Goal: Transaction & Acquisition: Subscribe to service/newsletter

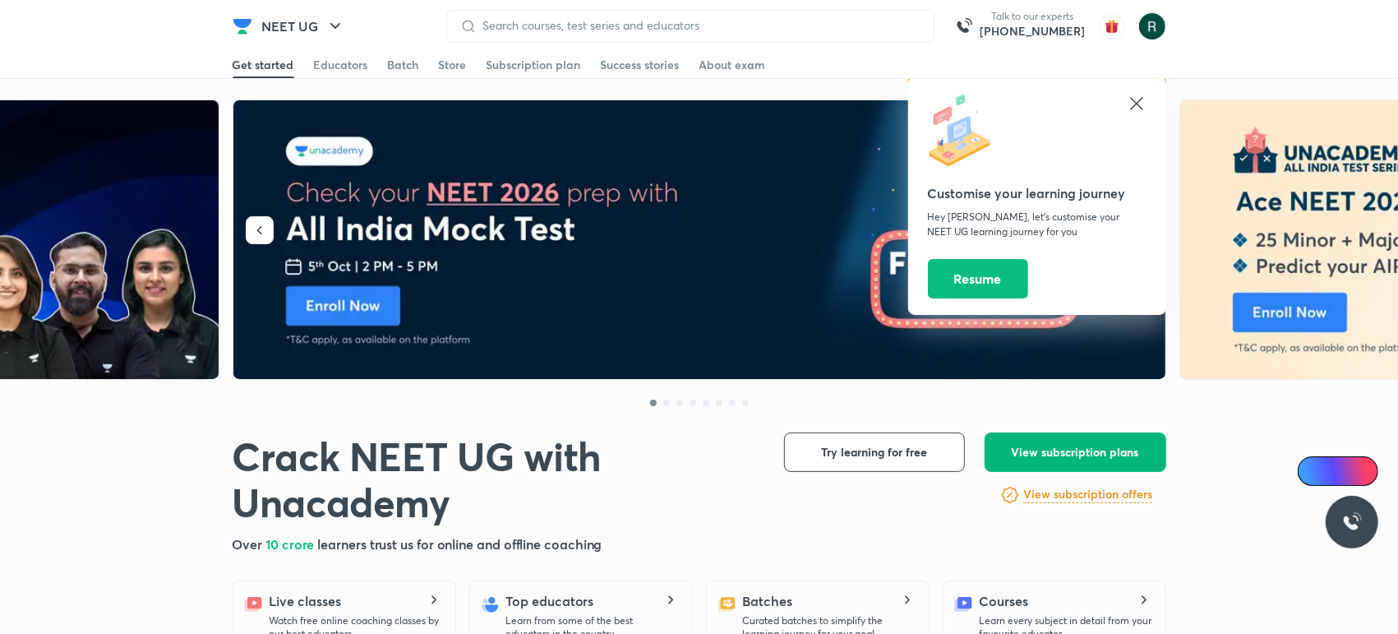
click at [1044, 441] on button "View subscription plans" at bounding box center [1076, 451] width 182 height 39
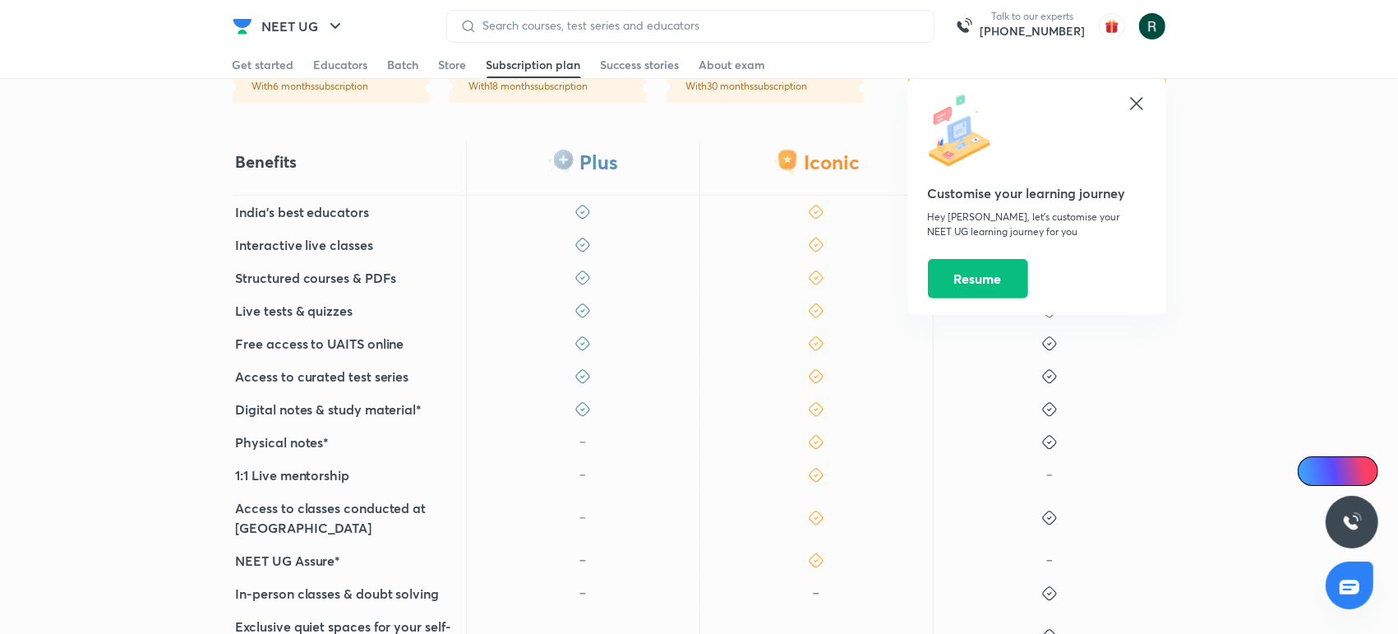
scroll to position [570, 0]
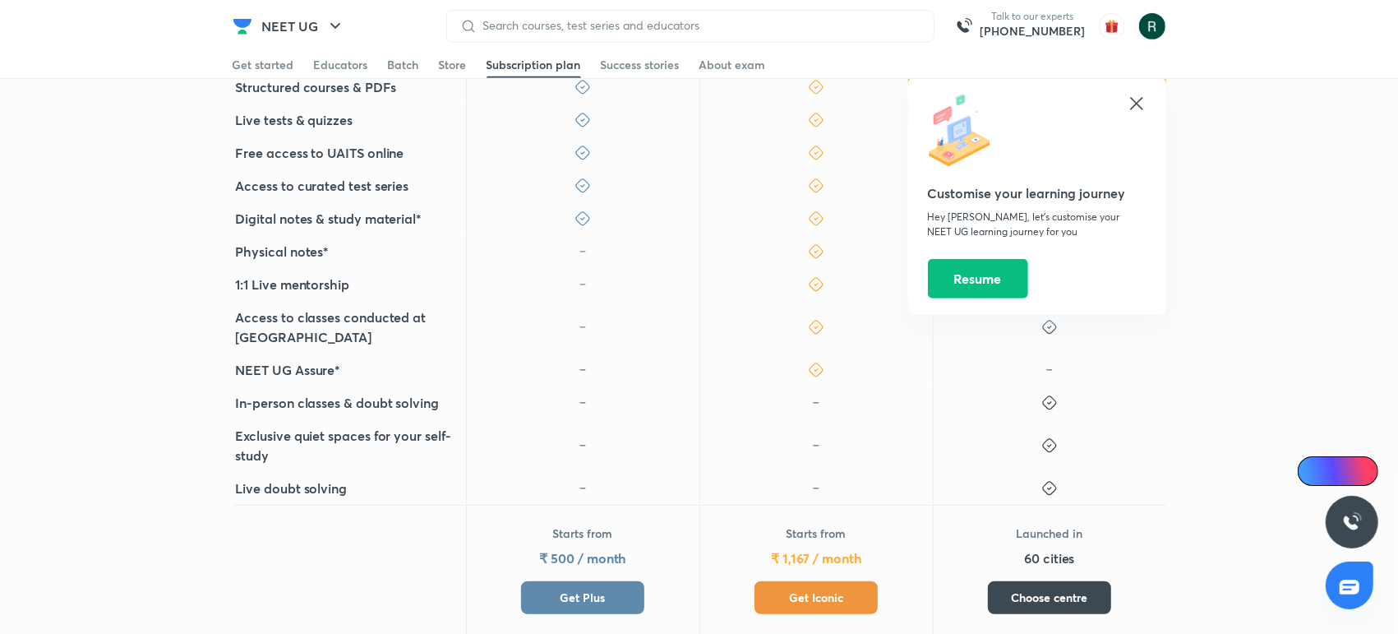
click at [586, 589] on span "Get Plus" at bounding box center [583, 597] width 45 height 16
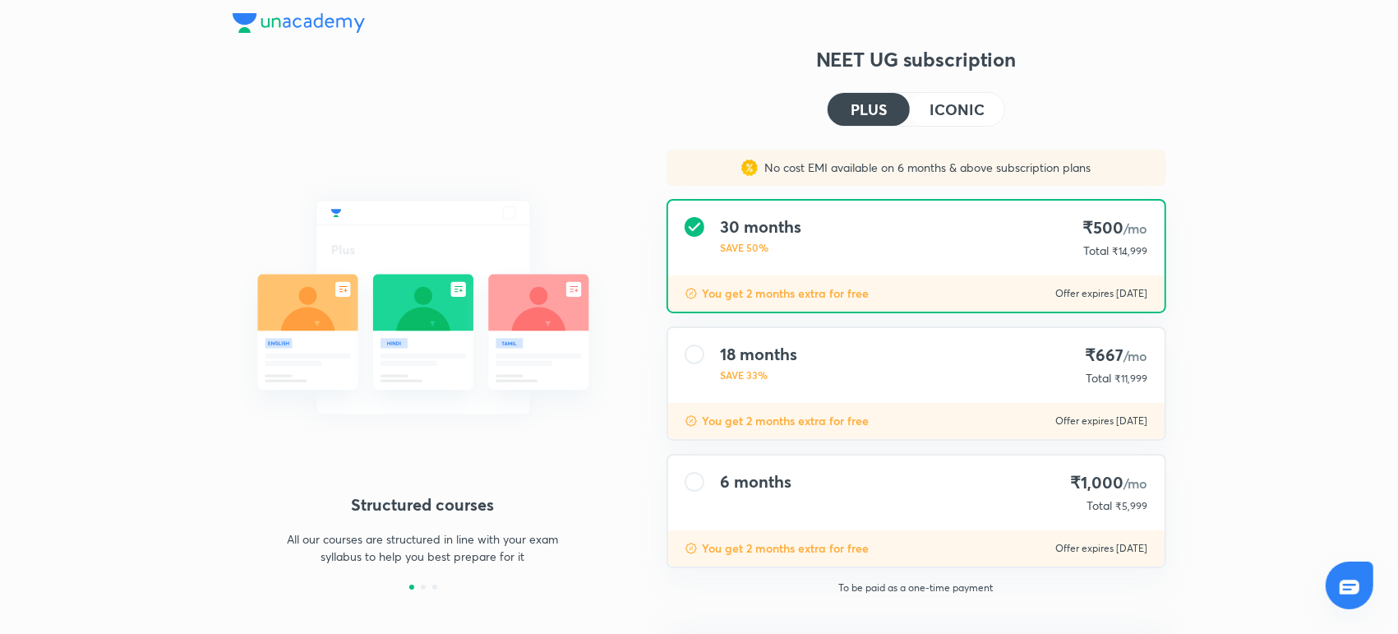
scroll to position [57, 0]
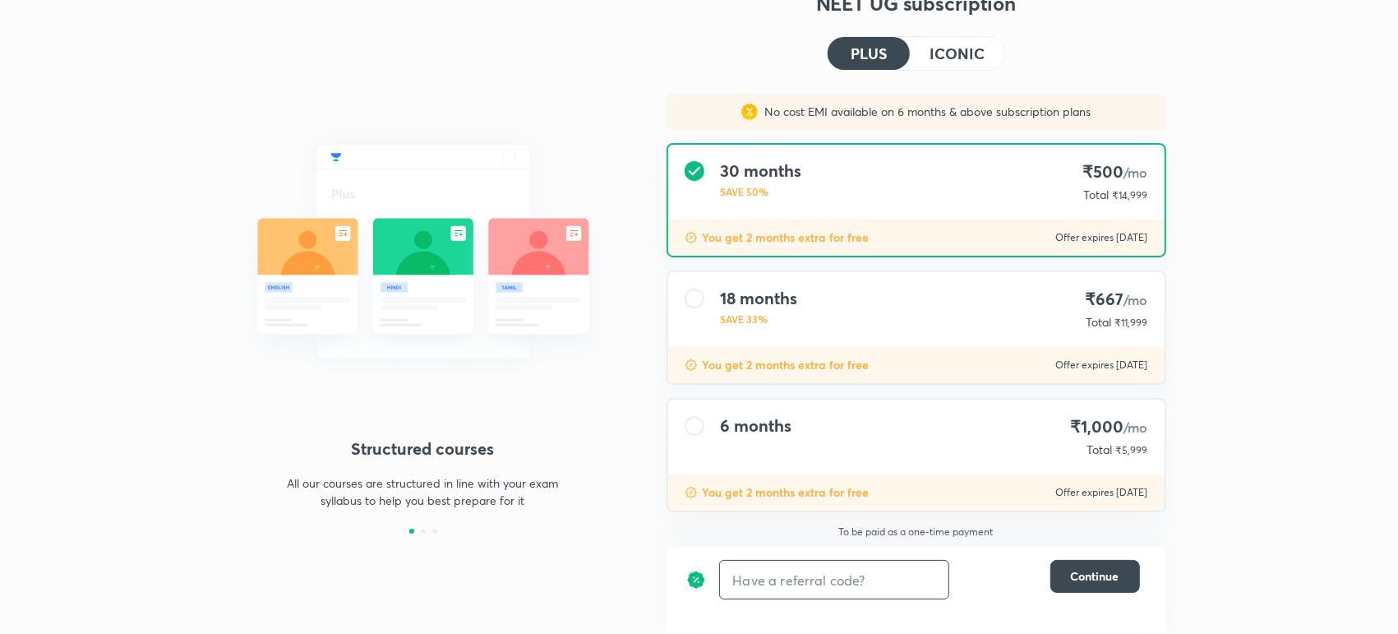
click at [876, 574] on input "text" at bounding box center [834, 580] width 229 height 39
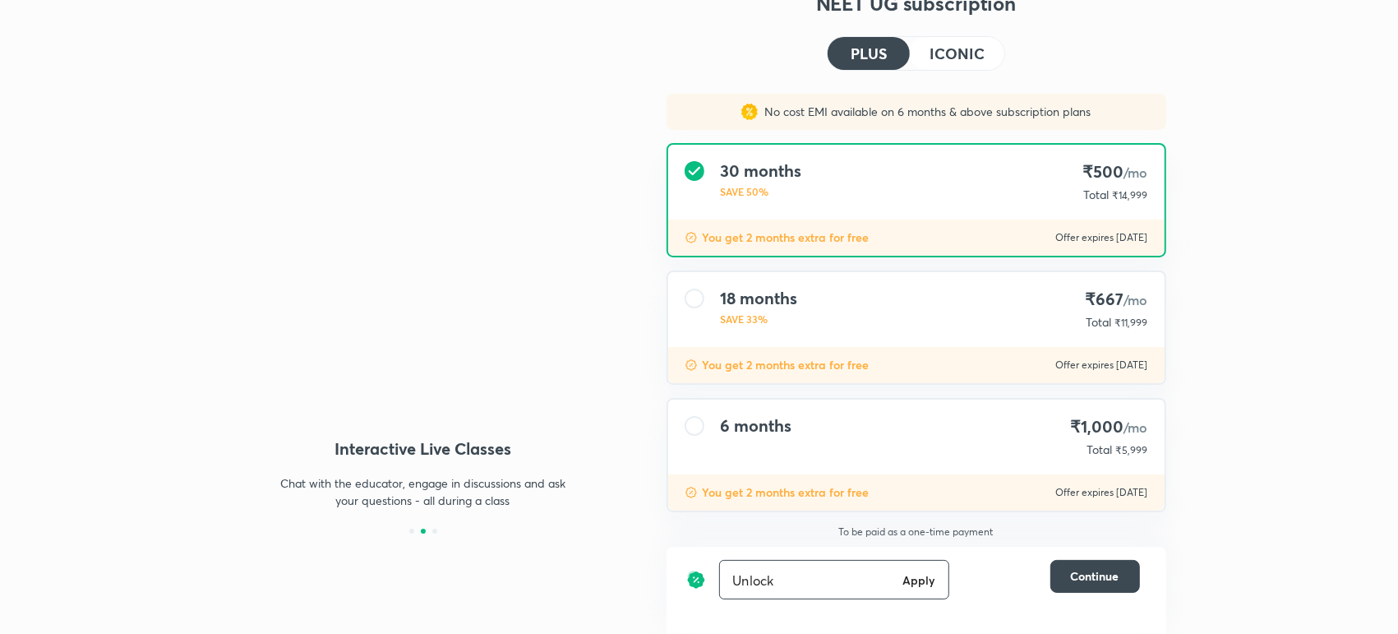
type input "Unlock"
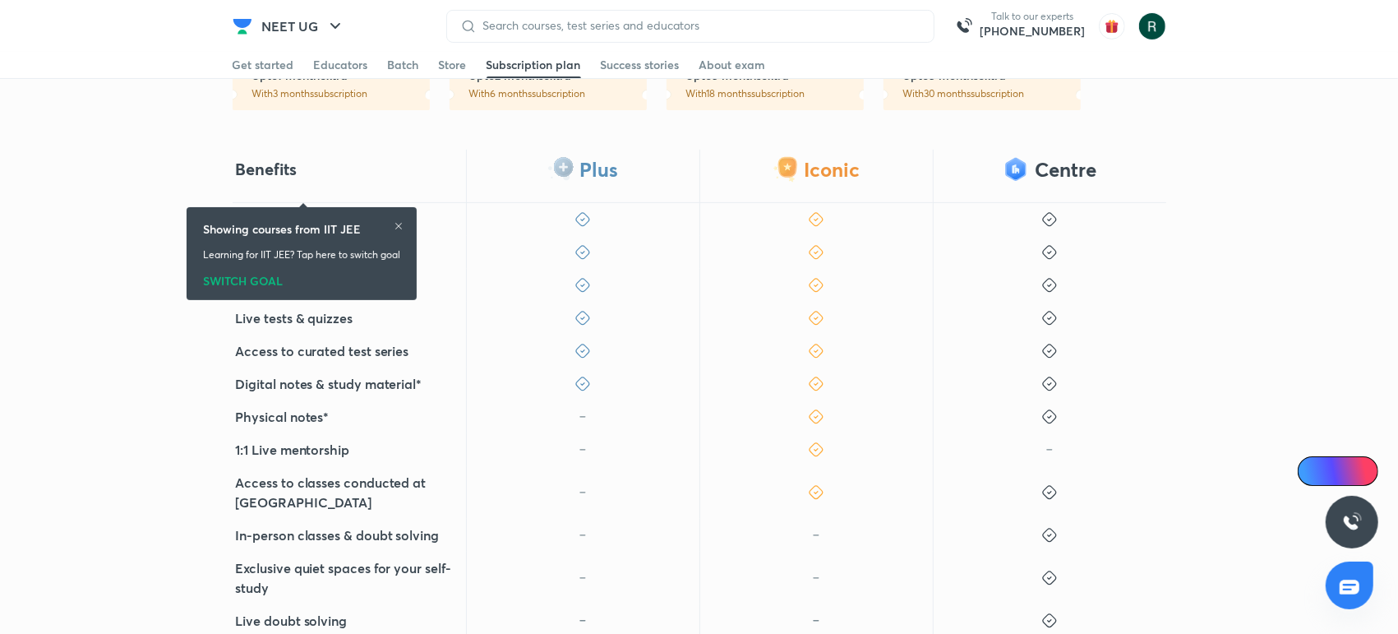
scroll to position [499, 0]
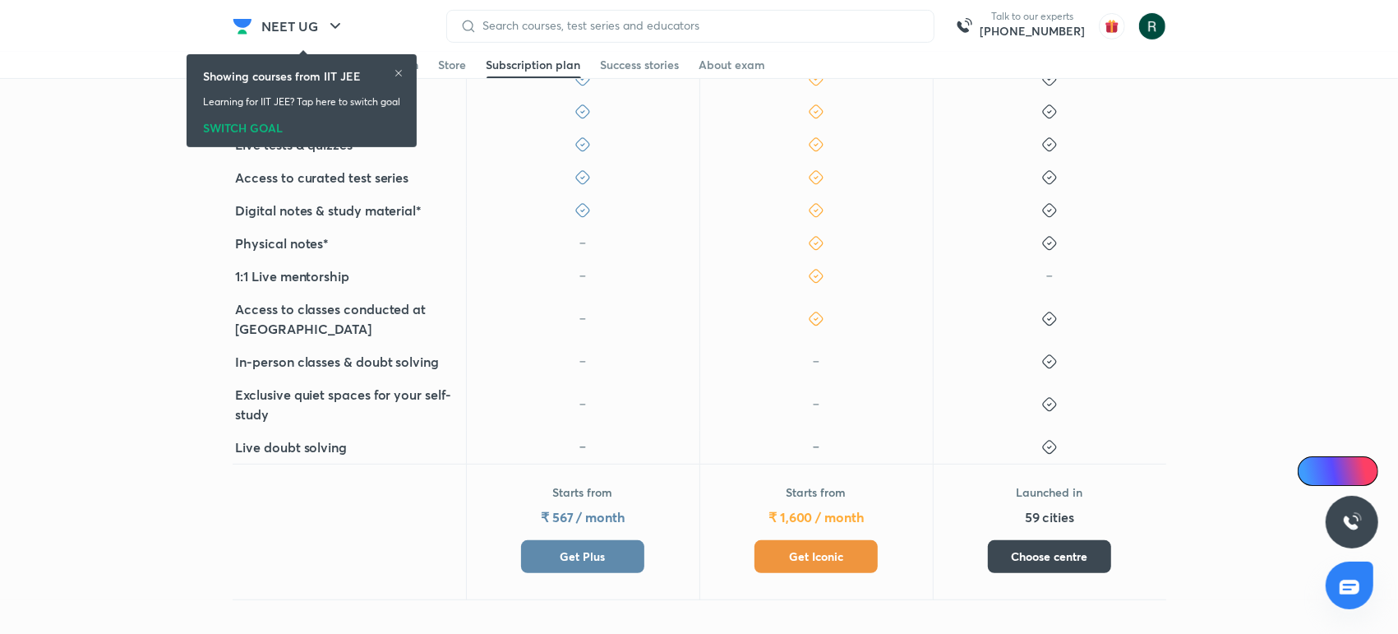
click at [605, 556] on button "Get Plus" at bounding box center [582, 556] width 123 height 33
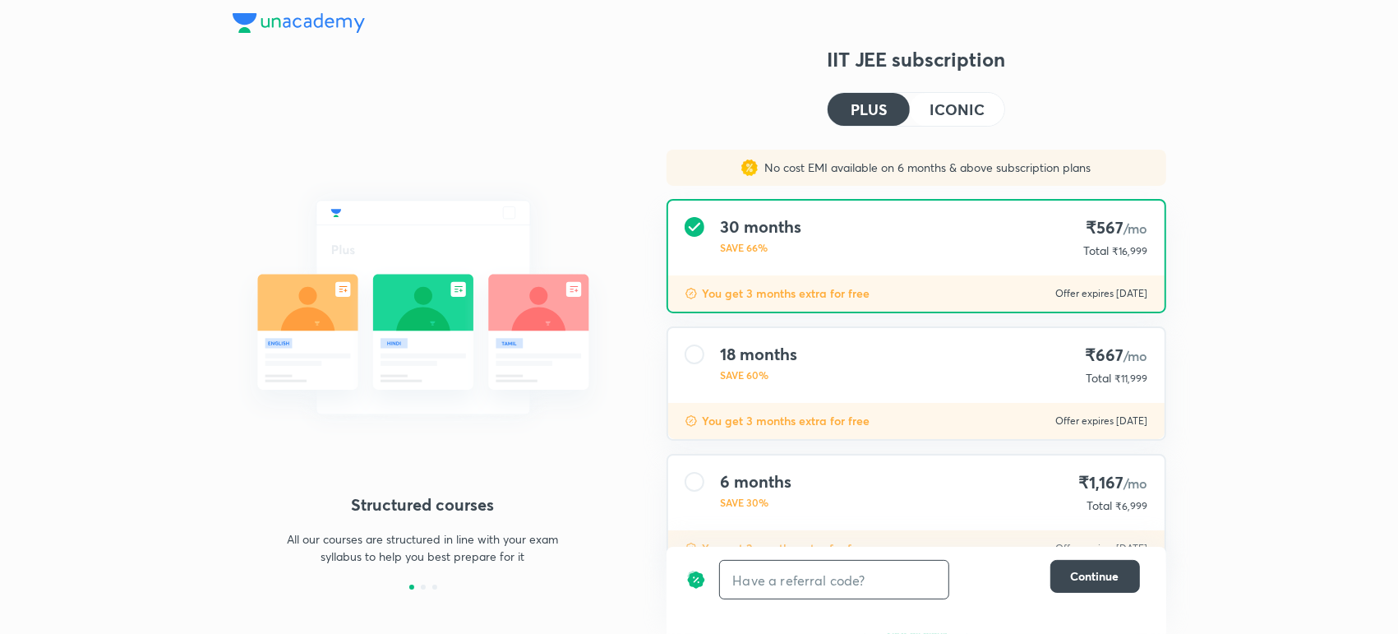
click at [797, 567] on input "text" at bounding box center [834, 580] width 229 height 39
type input "unlock"
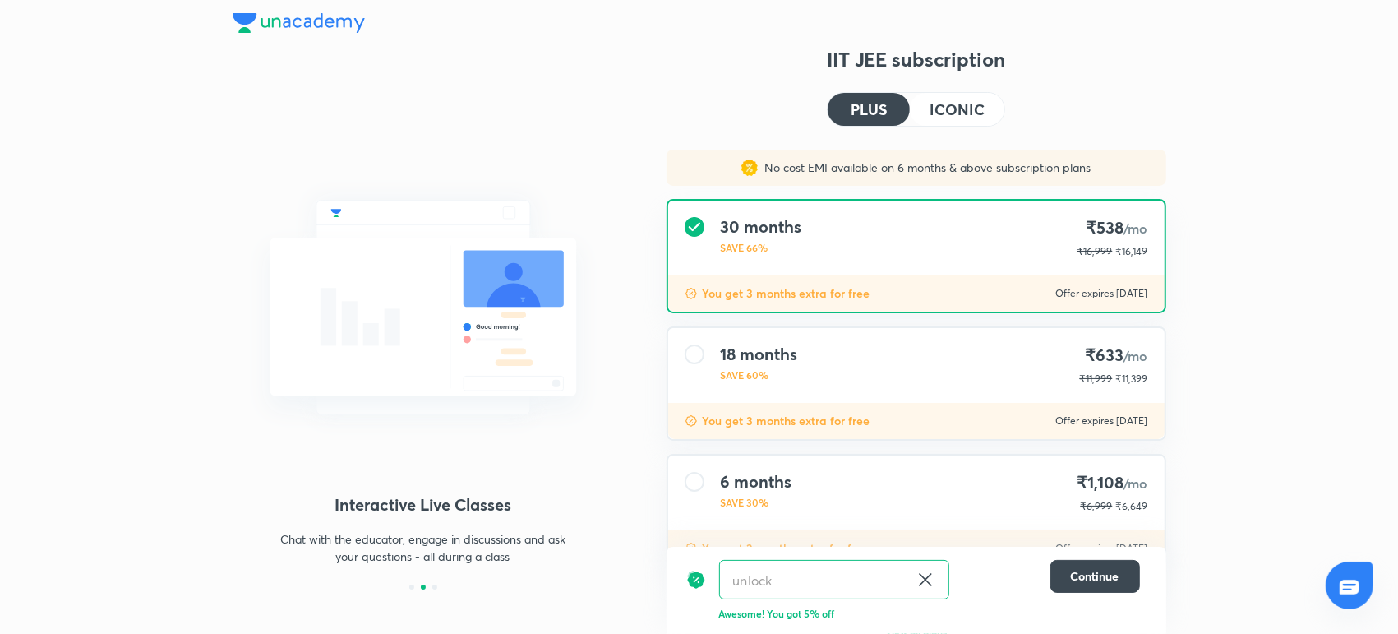
click at [917, 579] on icon at bounding box center [926, 580] width 20 height 20
click at [858, 575] on input "text" at bounding box center [834, 580] width 229 height 39
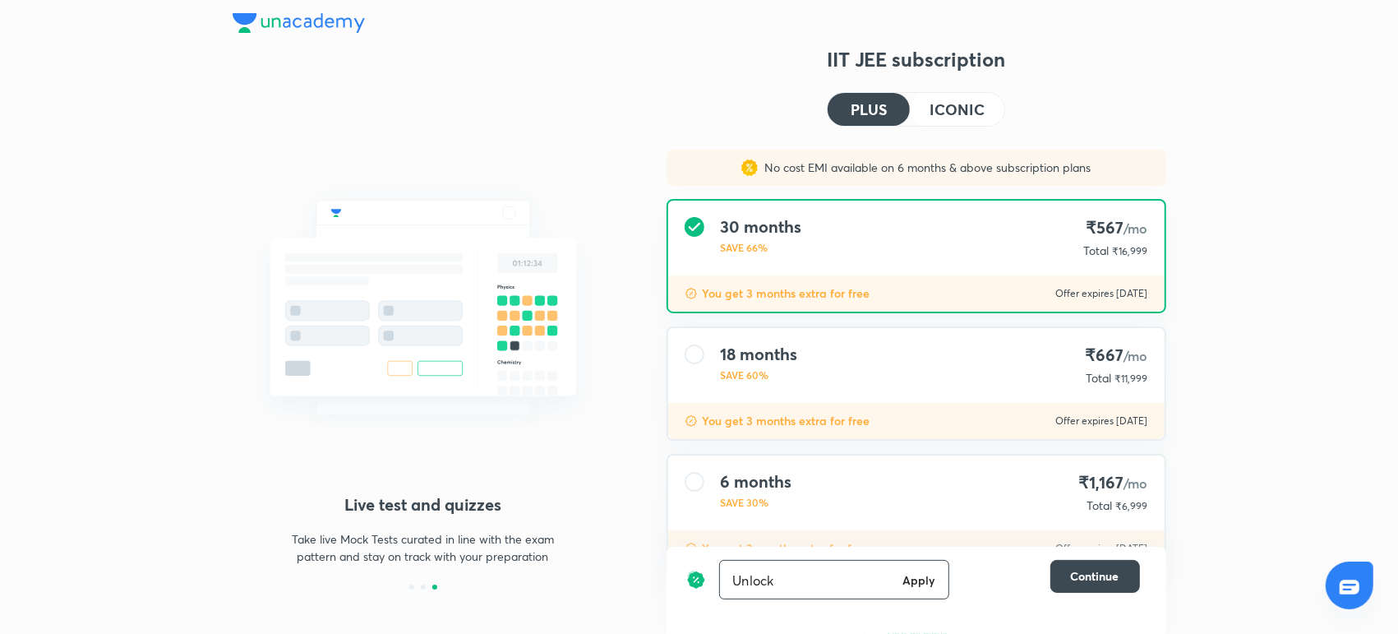
type input "Unlock"
